Goal: Task Accomplishment & Management: Complete application form

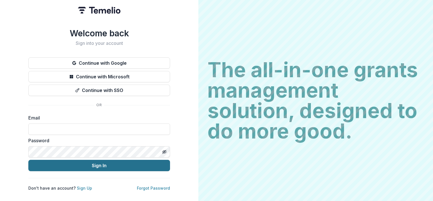
type input "**********"
click at [99, 163] on button "Sign In" at bounding box center [99, 165] width 142 height 11
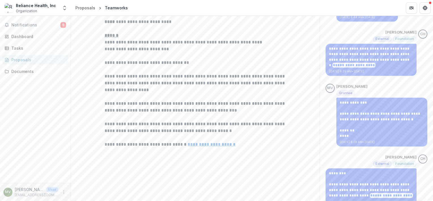
scroll to position [165, 0]
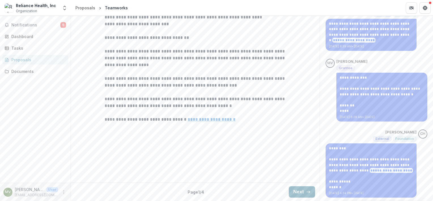
click at [298, 192] on button "Next" at bounding box center [302, 191] width 26 height 11
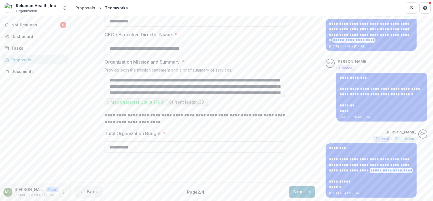
scroll to position [199, 0]
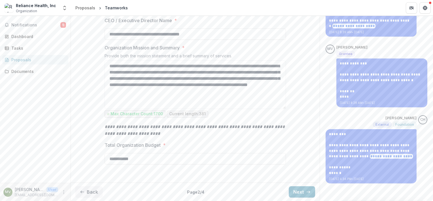
drag, startPoint x: 283, startPoint y: 109, endPoint x: 293, endPoint y: 134, distance: 27.6
click at [293, 134] on div "**********" at bounding box center [195, 59] width 249 height 241
click at [292, 192] on button "Next" at bounding box center [302, 191] width 26 height 11
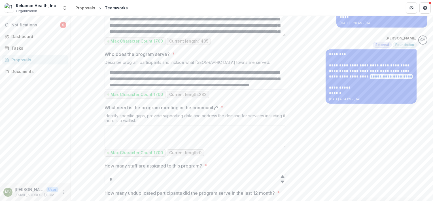
scroll to position [254, 0]
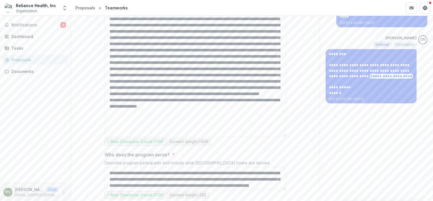
drag, startPoint x: 284, startPoint y: 86, endPoint x: 303, endPoint y: 187, distance: 102.7
drag, startPoint x: 169, startPoint y: 90, endPoint x: 278, endPoint y: 171, distance: 135.6
click at [278, 137] on textarea "Program Summary *" at bounding box center [195, 74] width 181 height 123
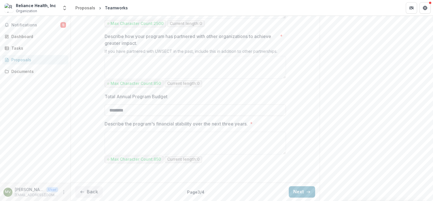
scroll to position [696, 0]
drag, startPoint x: 90, startPoint y: 191, endPoint x: 96, endPoint y: 186, distance: 8.5
click at [90, 192] on button "Back" at bounding box center [88, 191] width 27 height 11
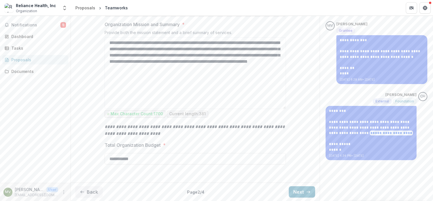
scroll to position [249, 0]
drag, startPoint x: 284, startPoint y: 108, endPoint x: 300, endPoint y: 158, distance: 52.5
click at [300, 158] on div "**********" at bounding box center [195, 47] width 249 height 265
drag, startPoint x: 109, startPoint y: 76, endPoint x: 112, endPoint y: 76, distance: 4.0
click at [109, 76] on textarea "**********" at bounding box center [195, 72] width 181 height 73
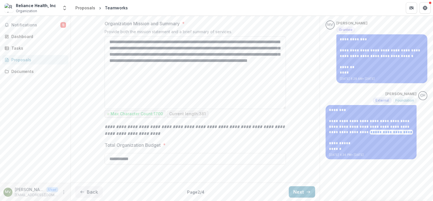
click at [262, 69] on textarea "**********" at bounding box center [195, 72] width 181 height 73
paste textarea "**********"
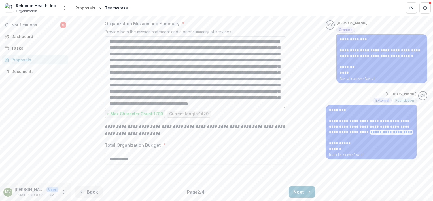
scroll to position [0, 0]
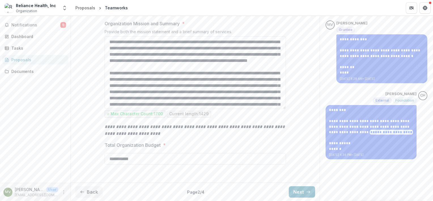
click at [133, 80] on textarea "Organization Mission and Summary *" at bounding box center [195, 72] width 181 height 73
click at [109, 77] on textarea "Organization Mission and Summary *" at bounding box center [195, 72] width 181 height 73
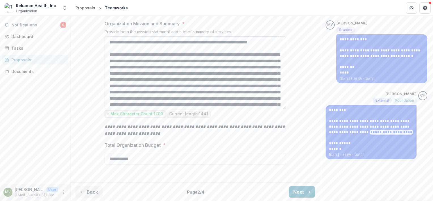
scroll to position [28, 0]
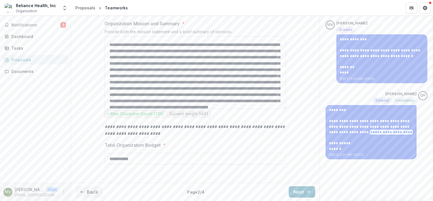
click at [157, 63] on textarea "Organization Mission and Summary *" at bounding box center [195, 72] width 181 height 73
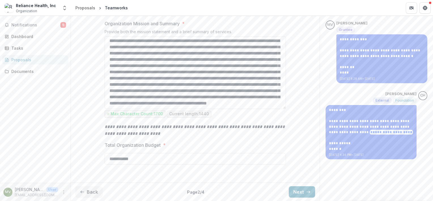
drag, startPoint x: 209, startPoint y: 61, endPoint x: 172, endPoint y: 56, distance: 36.9
click at [172, 56] on textarea "Organization Mission and Summary *" at bounding box center [195, 72] width 181 height 73
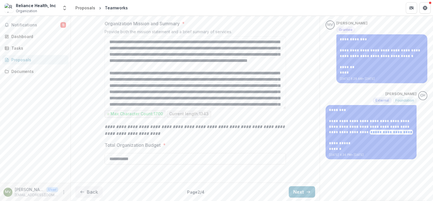
scroll to position [193, 0]
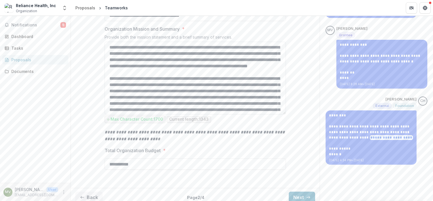
click at [271, 97] on textarea "Organization Mission and Summary *" at bounding box center [195, 78] width 181 height 73
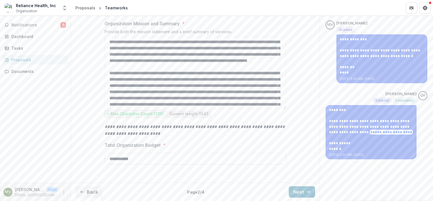
scroll to position [249, 0]
type textarea "**********"
drag, startPoint x: 305, startPoint y: 191, endPoint x: 303, endPoint y: 188, distance: 3.7
click at [306, 191] on icon "button" at bounding box center [308, 191] width 5 height 5
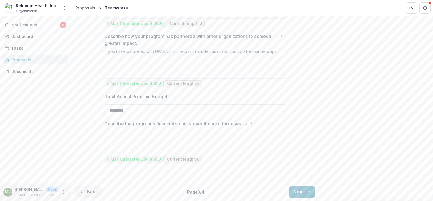
scroll to position [596, 0]
click at [299, 189] on button "Next" at bounding box center [302, 191] width 26 height 11
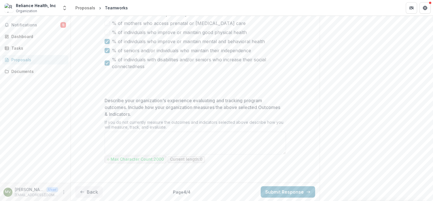
scroll to position [418, 0]
